Goal: Task Accomplishment & Management: Manage account settings

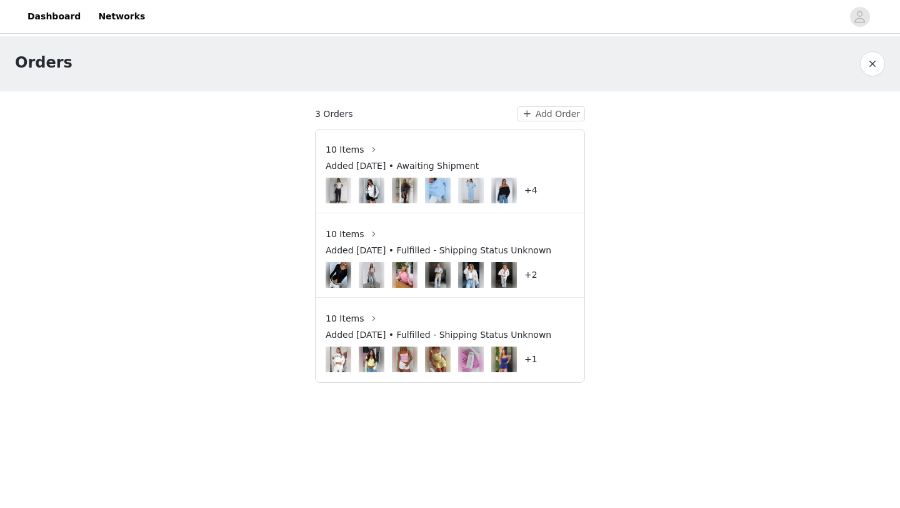
click at [530, 187] on h4 "+4" at bounding box center [531, 190] width 13 height 13
click at [369, 153] on button "button" at bounding box center [374, 149] width 20 height 20
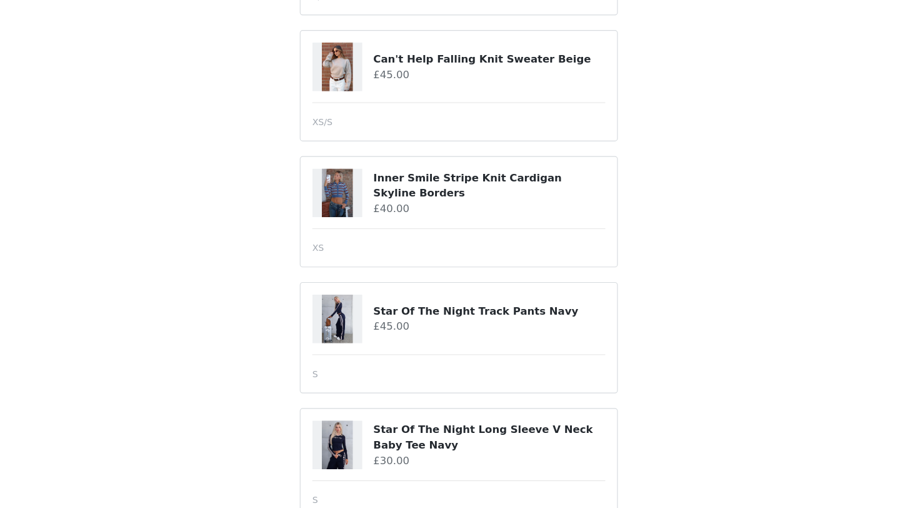
scroll to position [775, 0]
